Goal: Transaction & Acquisition: Purchase product/service

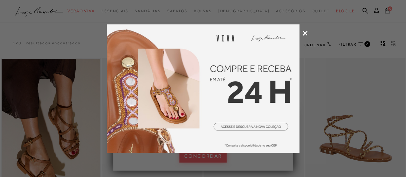
click at [303, 32] on icon at bounding box center [304, 33] width 5 height 5
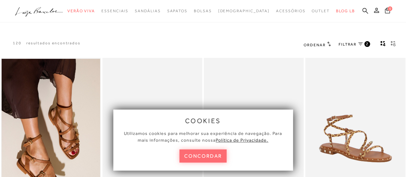
click at [198, 157] on button "concordar" at bounding box center [202, 155] width 47 height 13
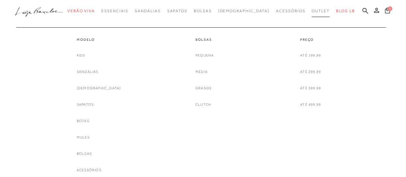
click at [311, 11] on span "Outlet" at bounding box center [320, 11] width 18 height 4
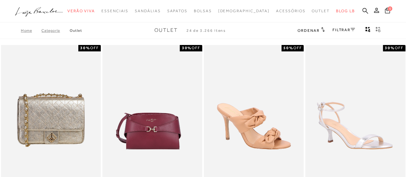
click at [339, 29] on link "FILTRAR" at bounding box center [343, 30] width 22 height 4
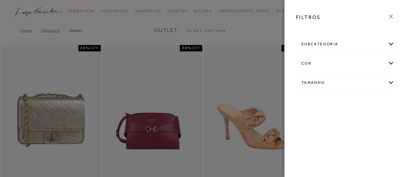
click at [331, 62] on div "cor" at bounding box center [345, 63] width 98 height 17
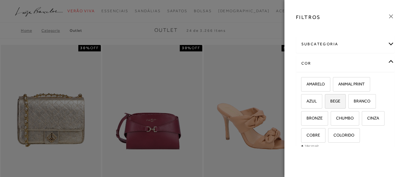
click at [333, 100] on span "BEGE" at bounding box center [332, 100] width 15 height 5
click at [330, 100] on input "BEGE" at bounding box center [326, 102] width 6 height 6
checkbox input "true"
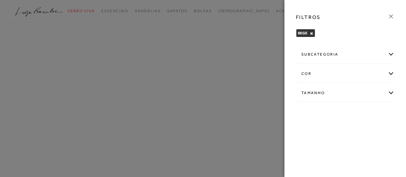
click at [384, 52] on div "subcategoria" at bounding box center [345, 54] width 98 height 17
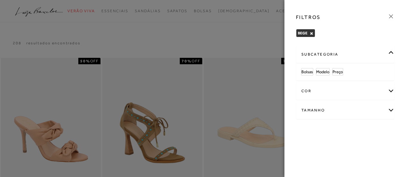
click at [372, 58] on div "subcategoria" at bounding box center [345, 54] width 98 height 17
click at [370, 88] on div "Tamanho" at bounding box center [345, 92] width 98 height 17
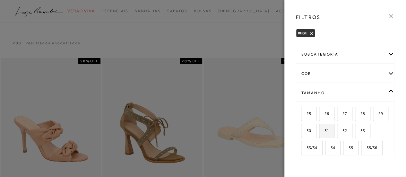
scroll to position [32, 0]
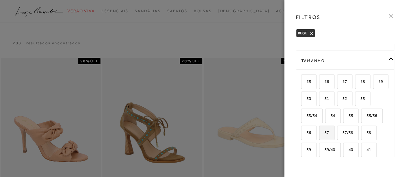
click at [329, 132] on span "37" at bounding box center [323, 132] width 9 height 5
click at [324, 132] on input "37" at bounding box center [321, 133] width 6 height 6
checkbox input "true"
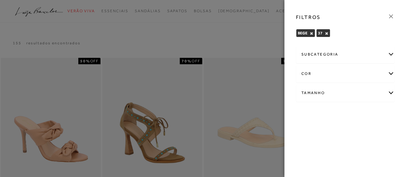
click at [391, 17] on icon at bounding box center [390, 16] width 7 height 7
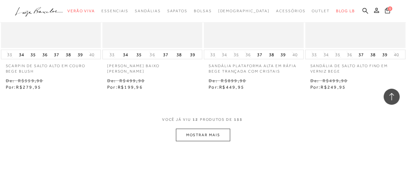
scroll to position [577, 0]
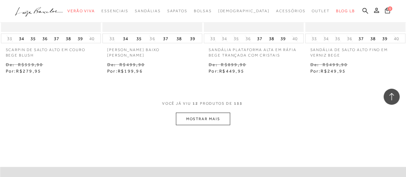
click at [218, 113] on button "MOSTRAR MAIS" at bounding box center [203, 118] width 54 height 13
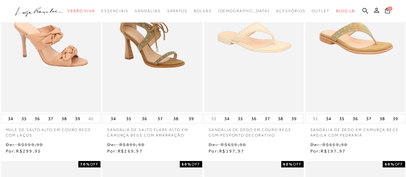
scroll to position [0, 0]
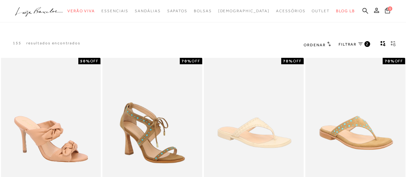
click at [330, 43] on icon at bounding box center [329, 43] width 4 height 5
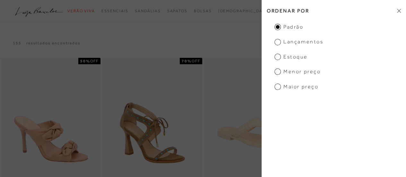
click at [277, 73] on span "Menor Preço" at bounding box center [297, 71] width 46 height 7
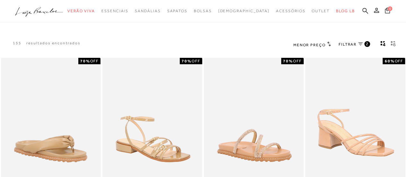
click at [392, 45] on icon "gridText6Desc" at bounding box center [392, 44] width 5 height 6
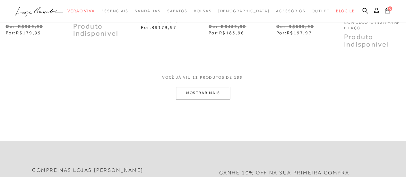
scroll to position [353, 0]
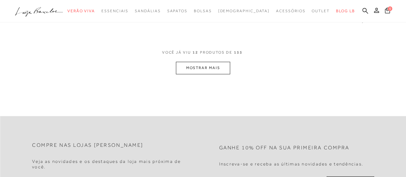
click at [188, 63] on button "MOSTRAR MAIS" at bounding box center [203, 68] width 54 height 13
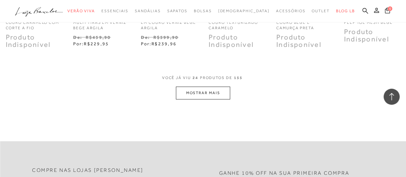
scroll to position [641, 0]
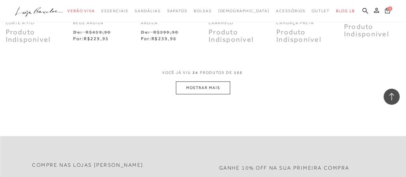
click at [214, 90] on button "MOSTRAR MAIS" at bounding box center [203, 87] width 54 height 13
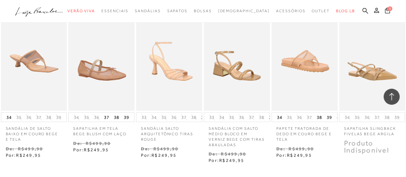
scroll to position [930, 0]
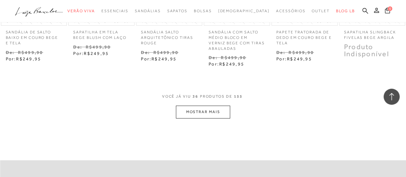
click at [188, 111] on button "MOSTRAR MAIS" at bounding box center [203, 111] width 54 height 13
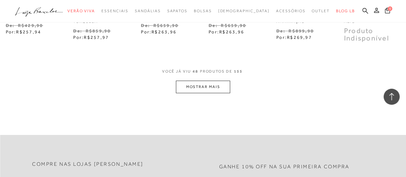
scroll to position [1282, 0]
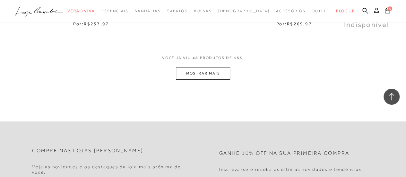
click at [201, 72] on button "MOSTRAR MAIS" at bounding box center [203, 73] width 54 height 13
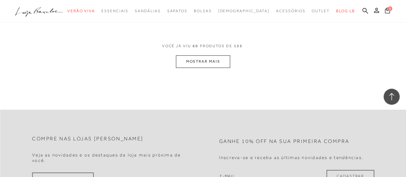
scroll to position [1635, 0]
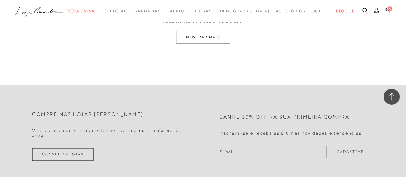
click at [236, 36] on div "VOCê JÁ VIU 60 PRODUTOS DE 155 MOSTRAR MAIS" at bounding box center [203, 31] width 406 height 24
click at [222, 36] on button "MOSTRAR MAIS" at bounding box center [203, 37] width 54 height 13
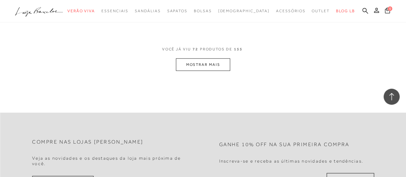
scroll to position [1921, 0]
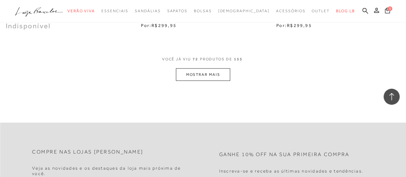
click at [216, 69] on button "MOSTRAR MAIS" at bounding box center [203, 74] width 54 height 13
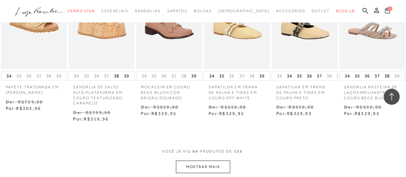
scroll to position [2241, 0]
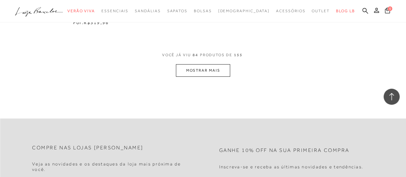
click at [225, 64] on button "MOSTRAR MAIS" at bounding box center [203, 70] width 54 height 13
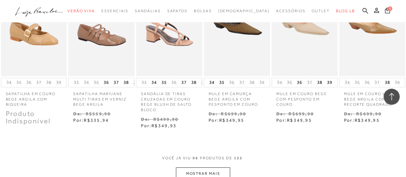
scroll to position [2530, 0]
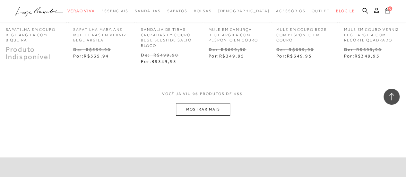
click at [186, 103] on button "MOSTRAR MAIS" at bounding box center [203, 109] width 54 height 13
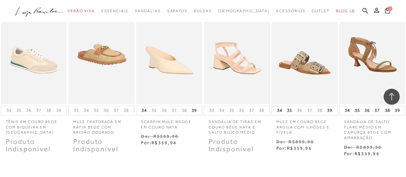
scroll to position [2915, 0]
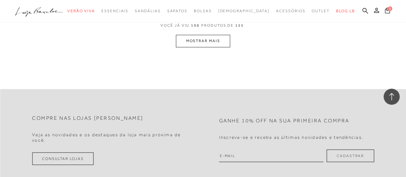
click at [200, 38] on button "MOSTRAR MAIS" at bounding box center [203, 41] width 54 height 13
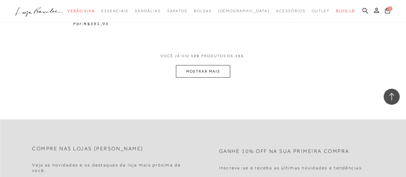
scroll to position [3175, 0]
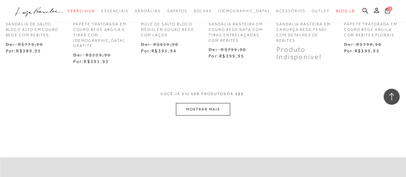
click at [202, 103] on button "MOSTRAR MAIS" at bounding box center [203, 109] width 54 height 13
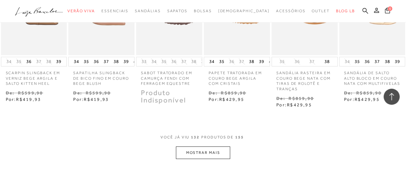
scroll to position [3464, 0]
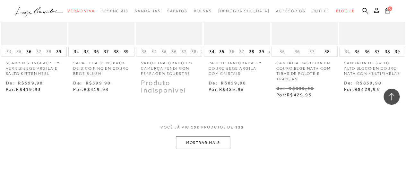
click at [194, 136] on button "MOSTRAR MAIS" at bounding box center [203, 142] width 54 height 13
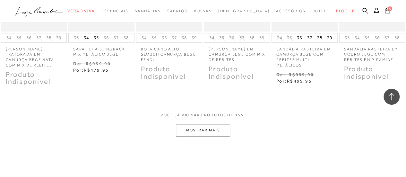
scroll to position [3816, 0]
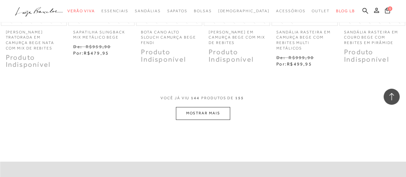
click at [201, 107] on button "MOSTRAR MAIS" at bounding box center [203, 113] width 54 height 13
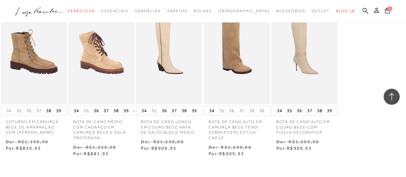
scroll to position [4073, 0]
